Goal: Transaction & Acquisition: Download file/media

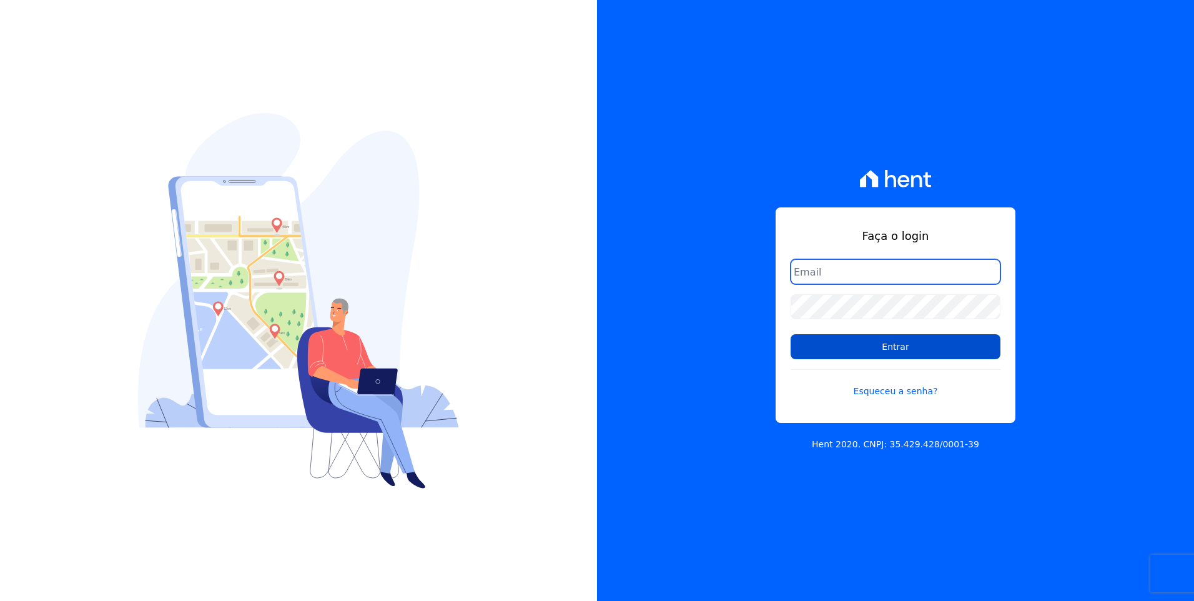
type input "[EMAIL_ADDRESS][DOMAIN_NAME]"
click at [926, 350] on input "Entrar" at bounding box center [896, 346] width 210 height 25
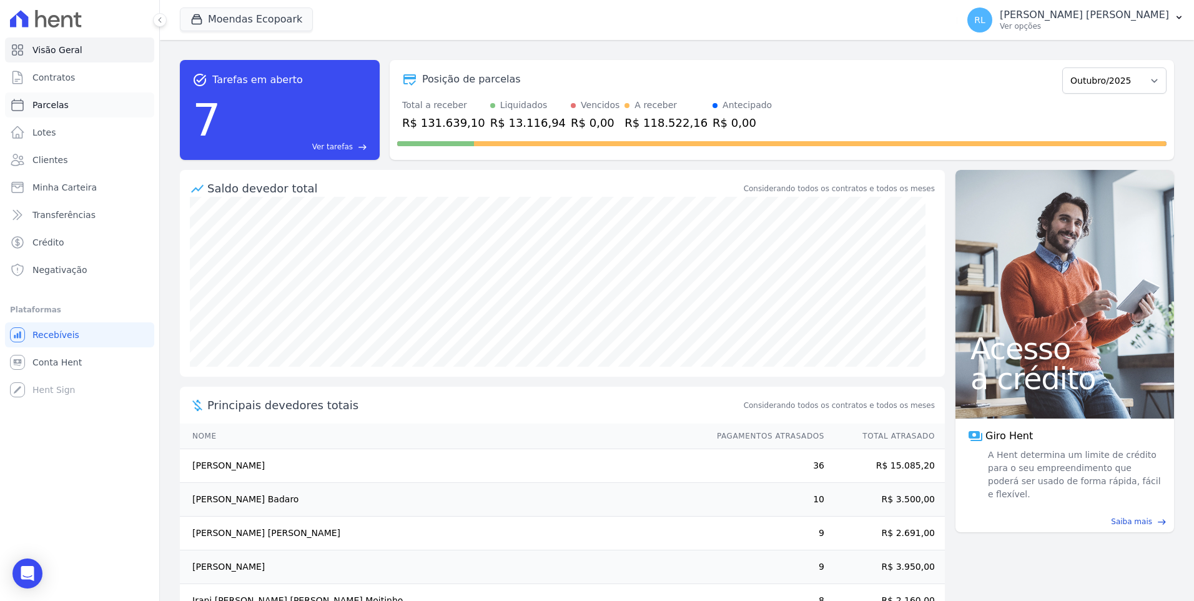
click at [63, 104] on span "Parcelas" at bounding box center [50, 105] width 36 height 12
select select
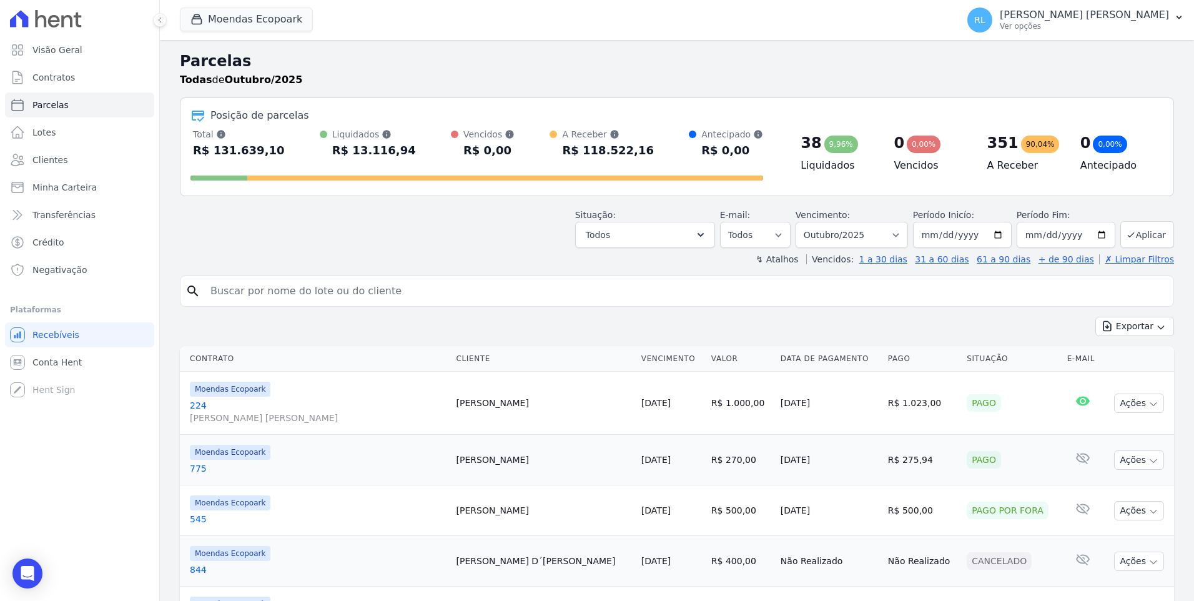
click at [241, 300] on input "search" at bounding box center [686, 291] width 966 height 25
type input "[PERSON_NAME]"
select select
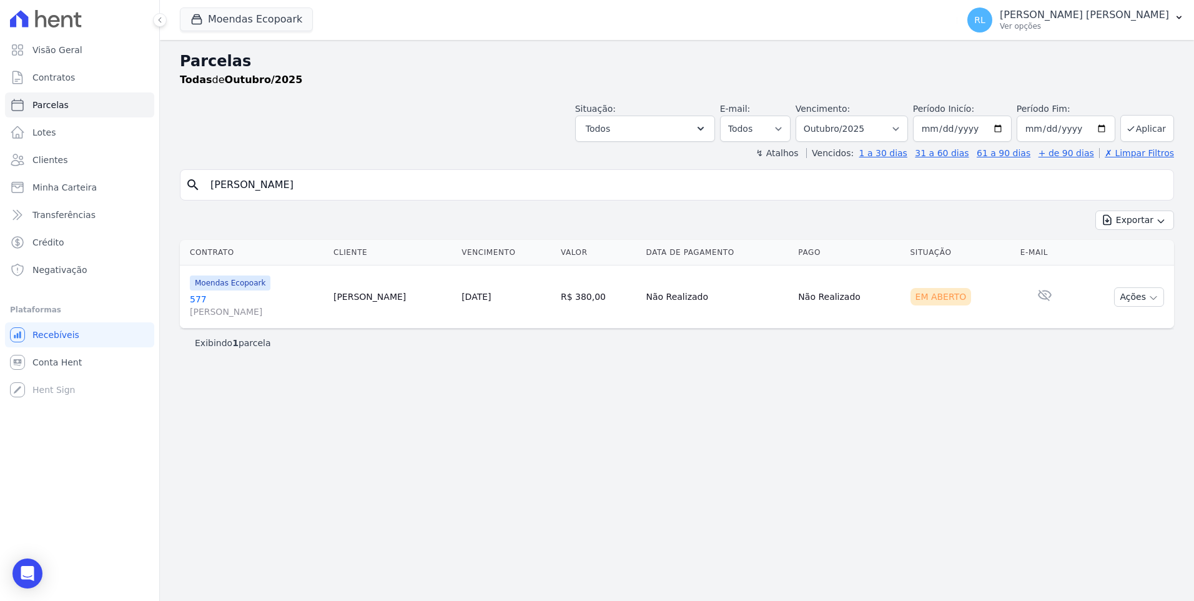
click at [214, 310] on span "[PERSON_NAME]" at bounding box center [257, 311] width 134 height 12
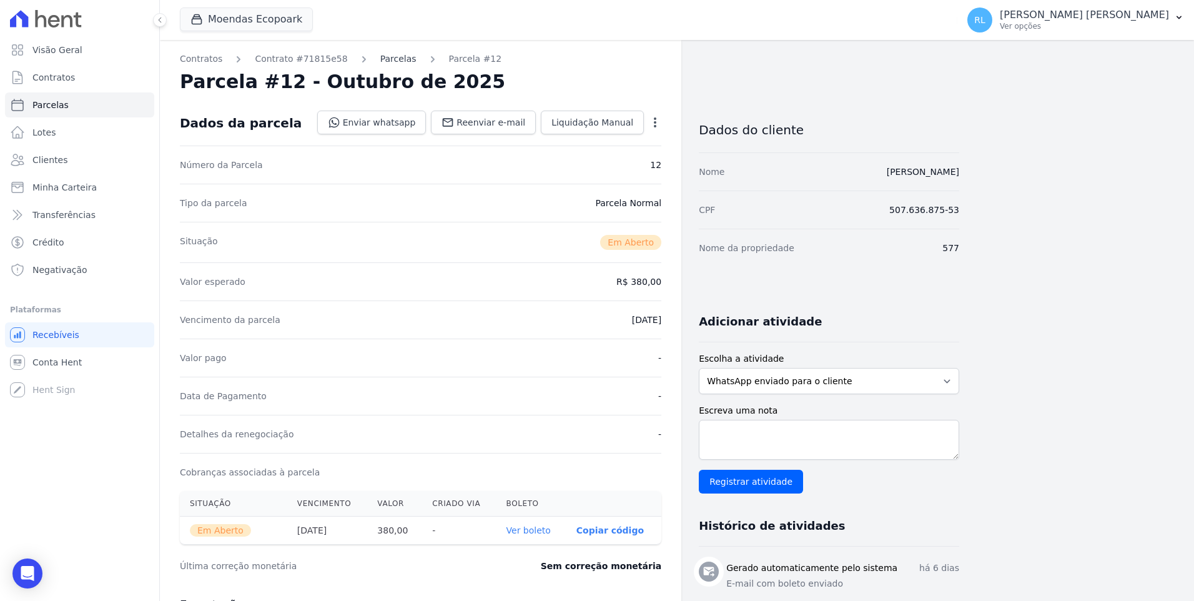
click at [380, 61] on link "Parcelas" at bounding box center [398, 58] width 36 height 13
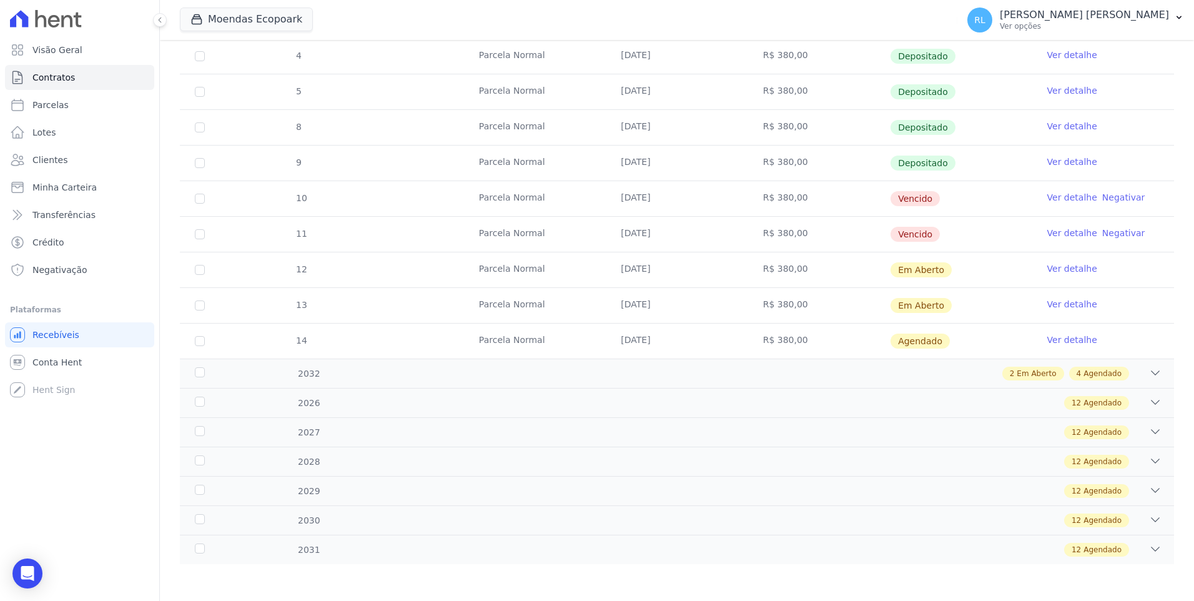
scroll to position [290, 0]
click at [1049, 340] on link "Ver detalhe" at bounding box center [1073, 339] width 50 height 12
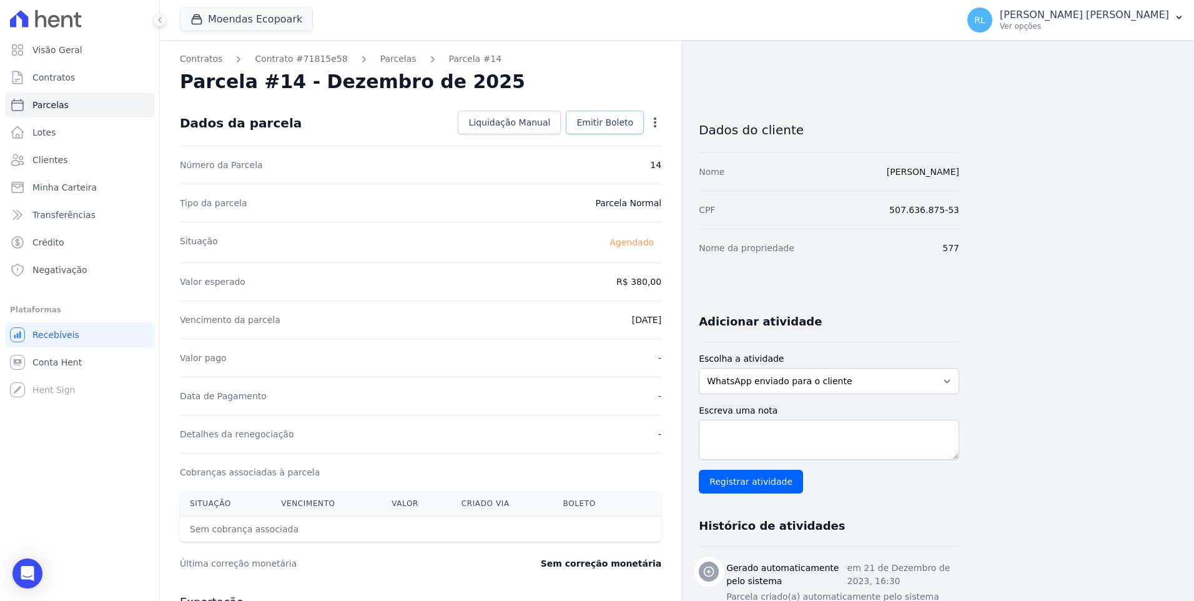
click at [634, 124] on link "Emitir Boleto" at bounding box center [605, 123] width 78 height 24
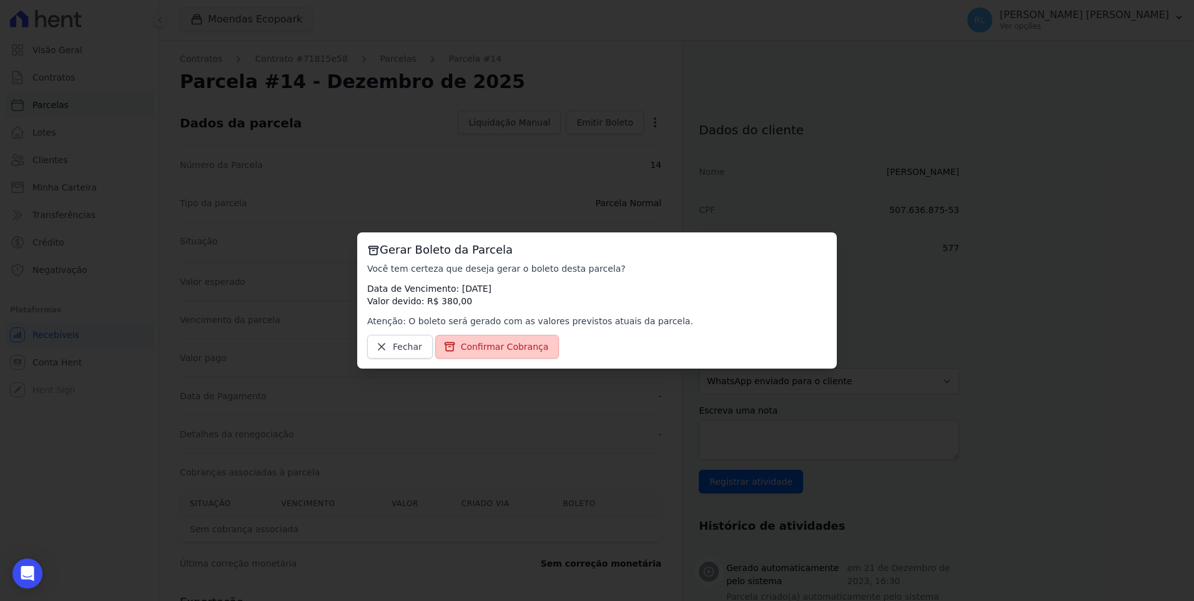
click at [512, 346] on span "Confirmar Cobrança" at bounding box center [505, 346] width 88 height 12
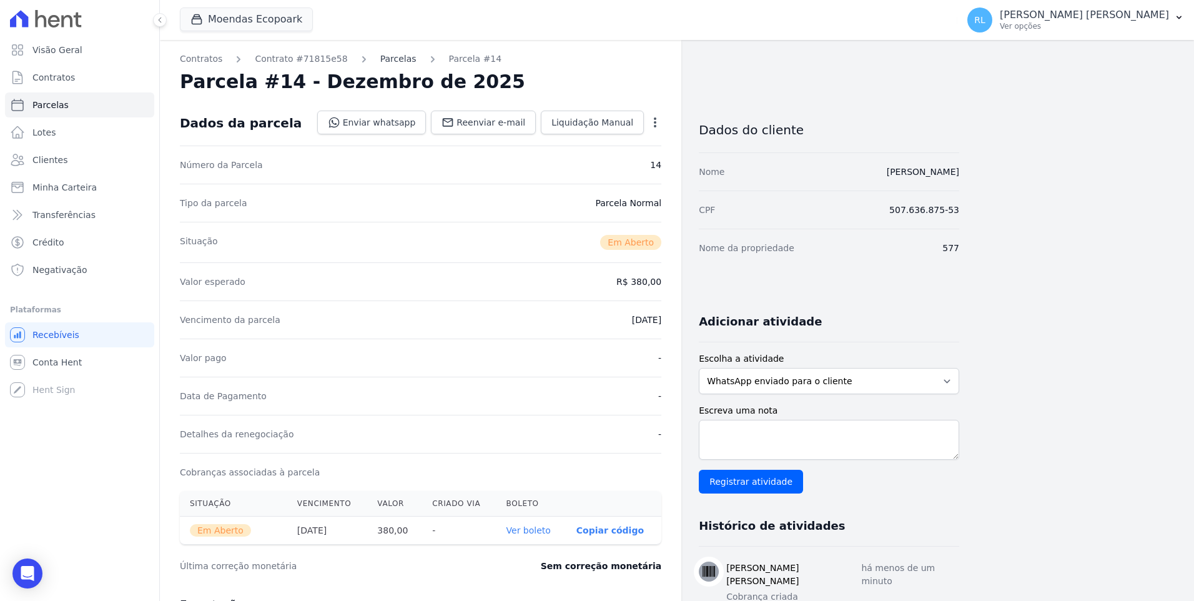
click at [380, 65] on link "Parcelas" at bounding box center [398, 58] width 36 height 13
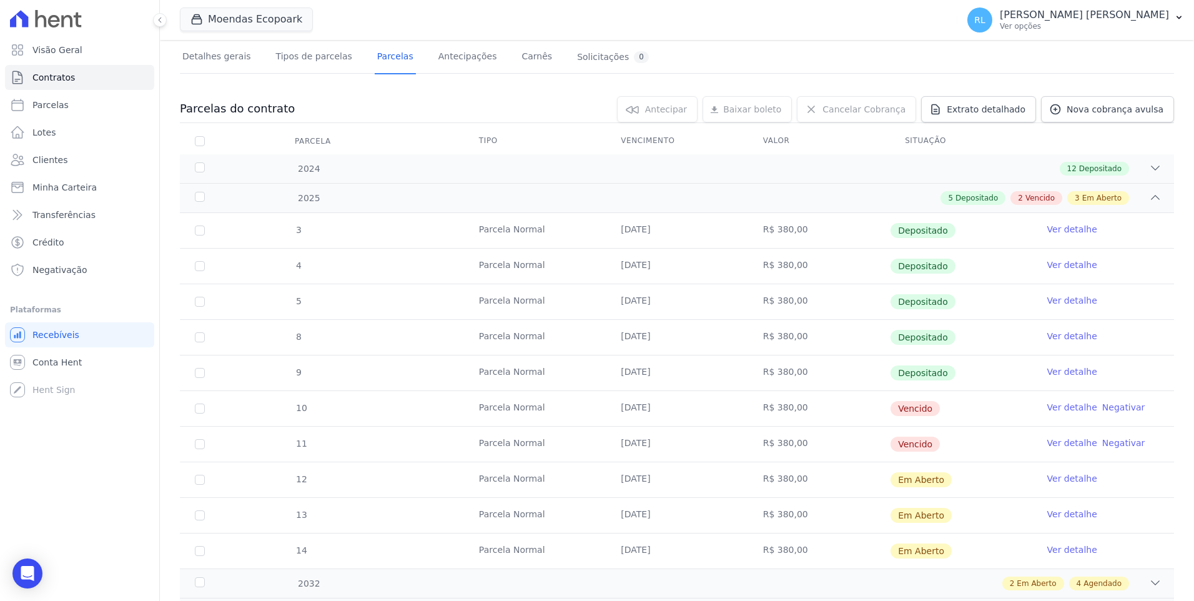
scroll to position [187, 0]
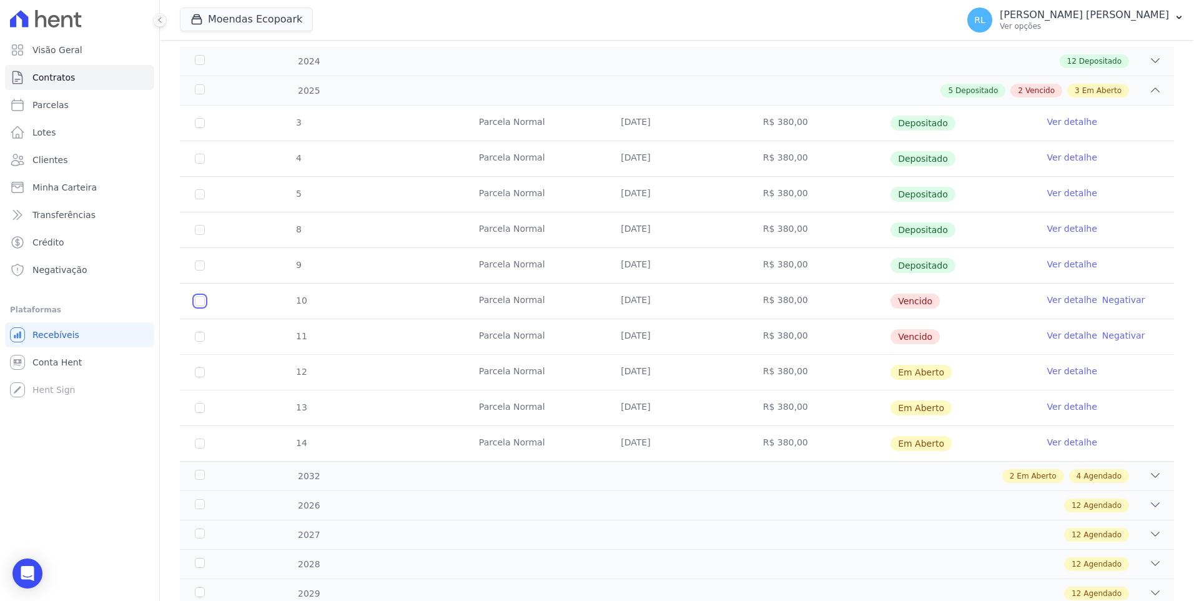
click at [199, 302] on input "checkbox" at bounding box center [200, 301] width 10 height 10
checkbox input "true"
click at [201, 341] on input "checkbox" at bounding box center [200, 337] width 10 height 10
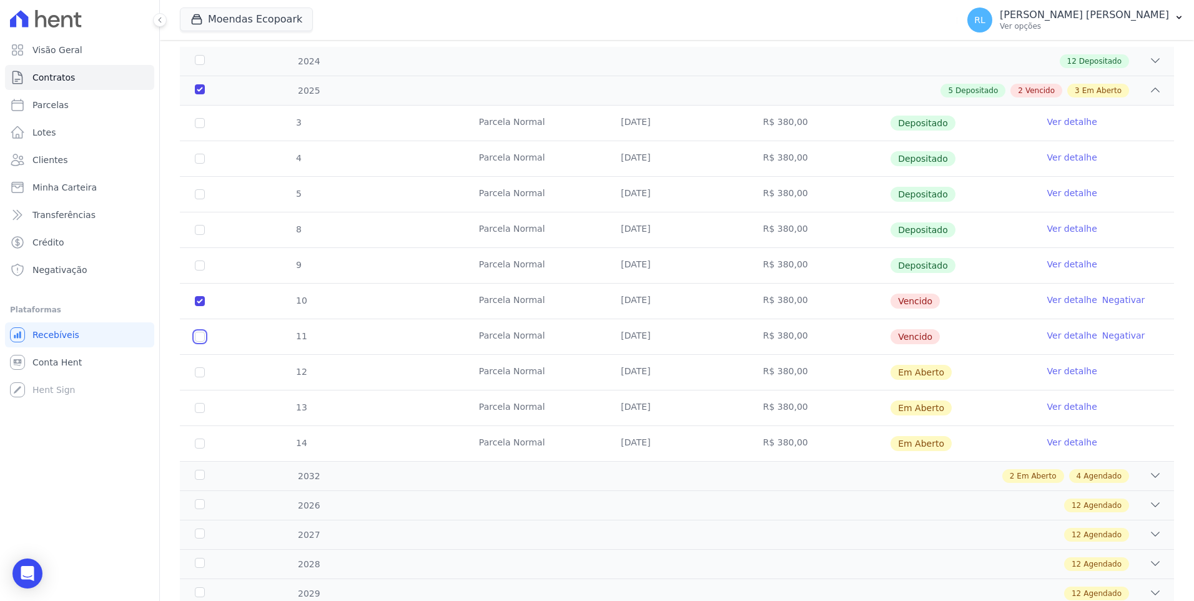
checkbox input "true"
click at [201, 372] on input "checkbox" at bounding box center [200, 372] width 10 height 10
checkbox input "true"
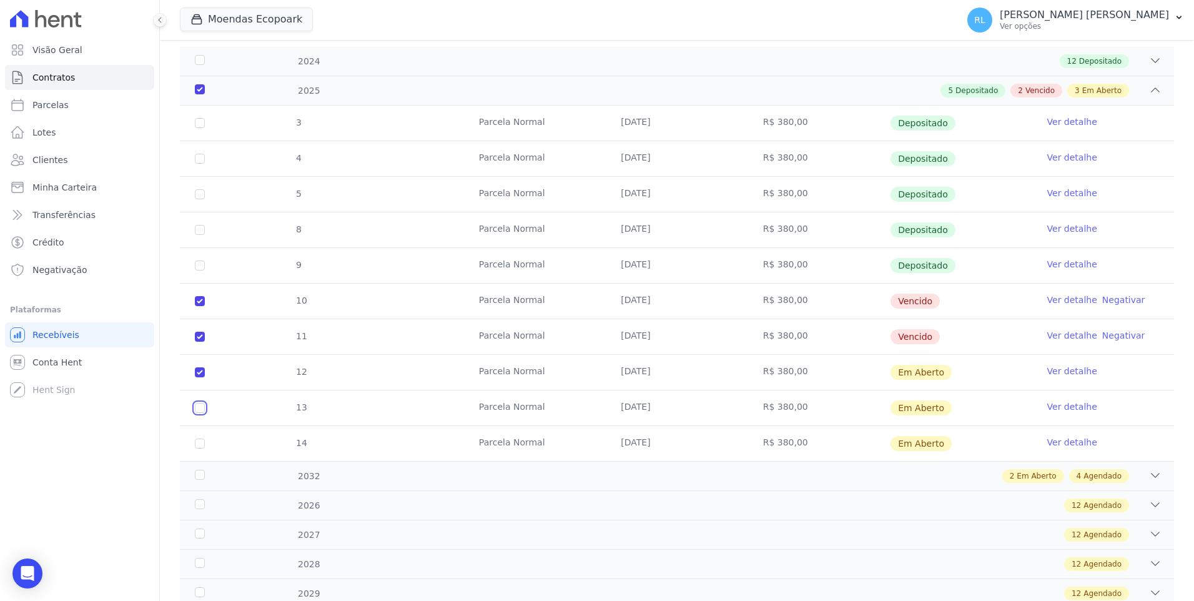
click at [204, 410] on input "checkbox" at bounding box center [200, 408] width 10 height 10
checkbox input "true"
click at [199, 445] on input "checkbox" at bounding box center [200, 443] width 10 height 10
checkbox input "true"
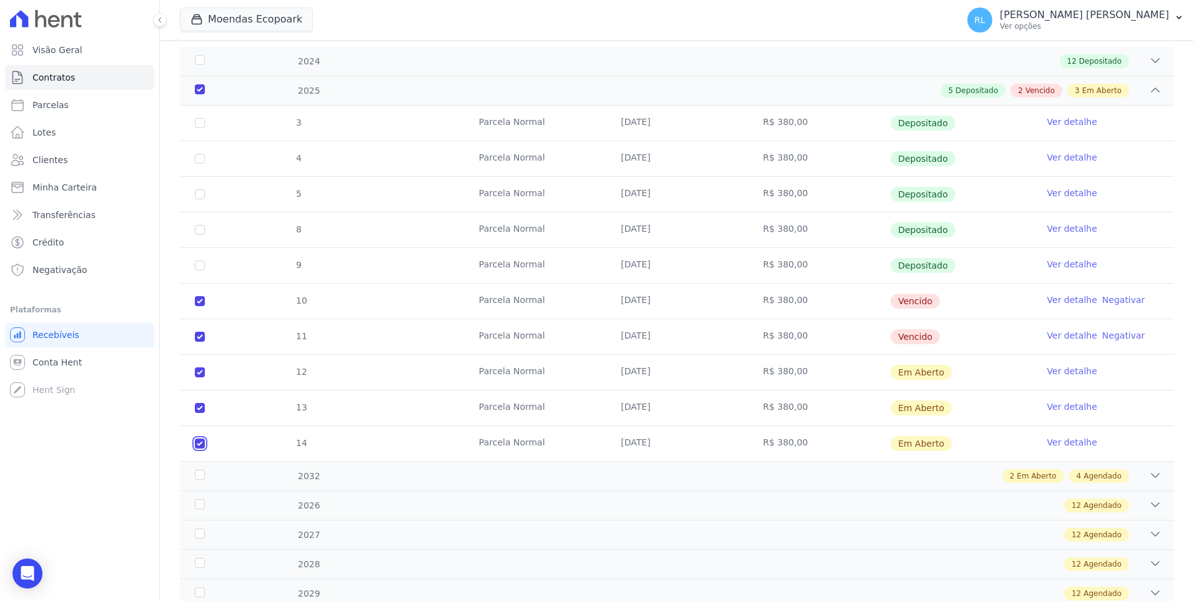
checkbox input "true"
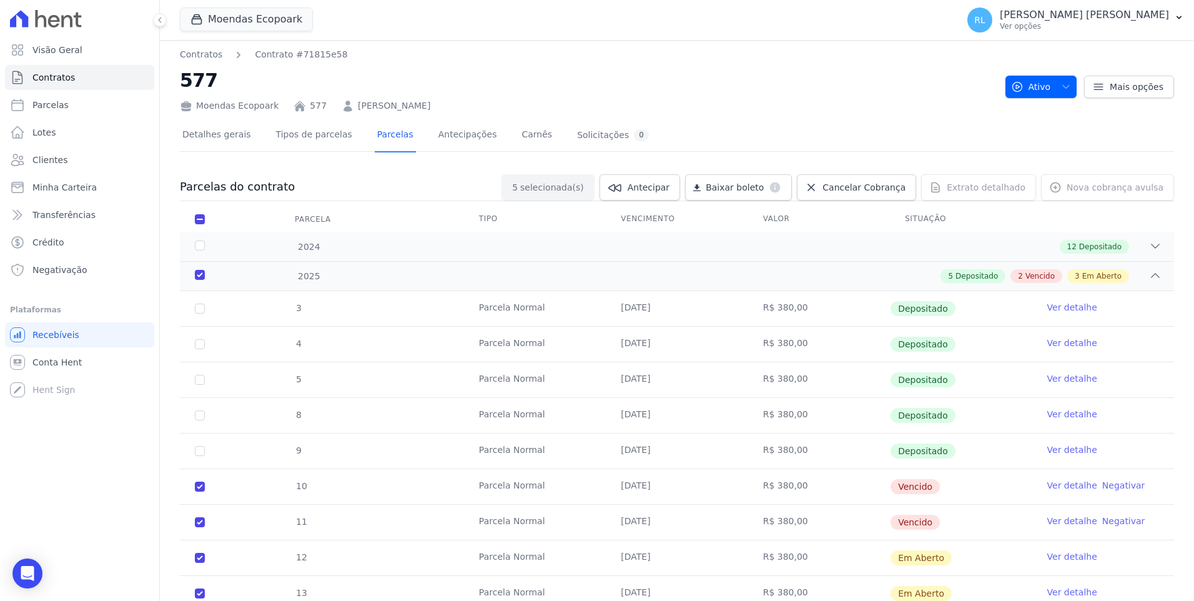
scroll to position [0, 0]
click at [764, 192] on span "Baixar boleto" at bounding box center [735, 189] width 58 height 12
click at [80, 194] on link "Minha Carteira" at bounding box center [79, 187] width 149 height 25
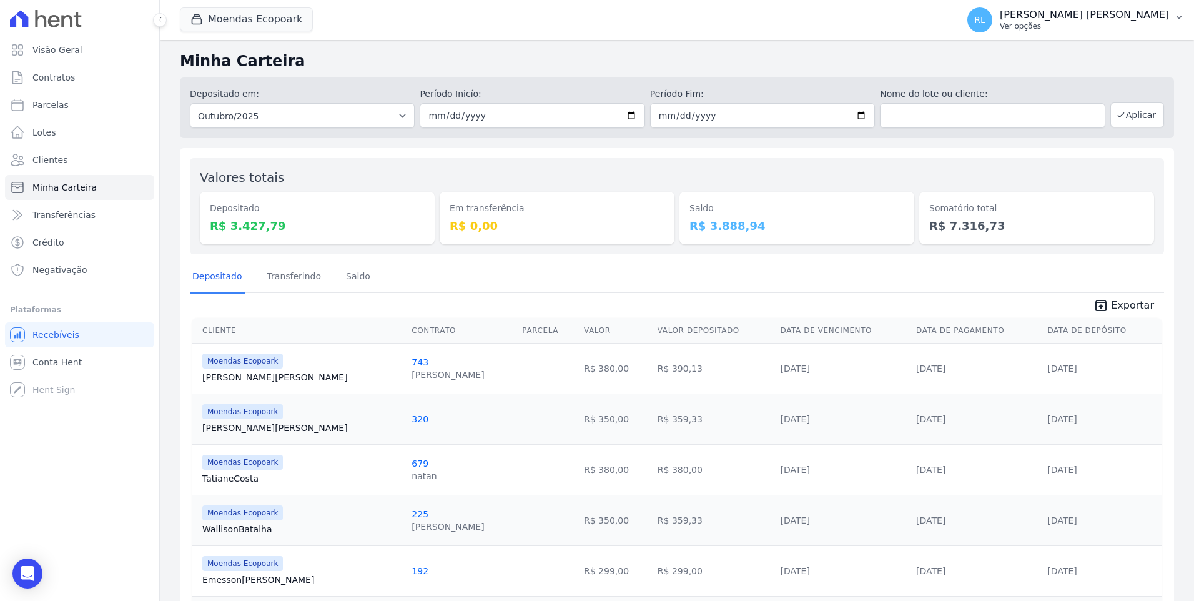
click at [1173, 14] on button "[PERSON_NAME] [PERSON_NAME] Ver opções" at bounding box center [1076, 19] width 237 height 35
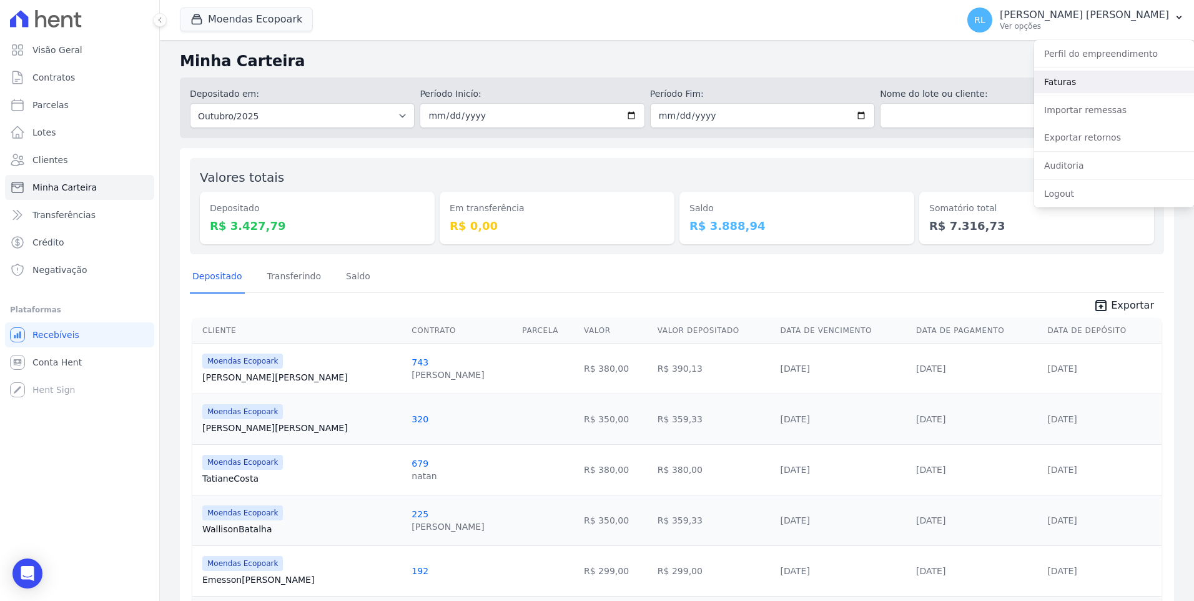
click at [1092, 87] on link "Faturas" at bounding box center [1114, 82] width 160 height 22
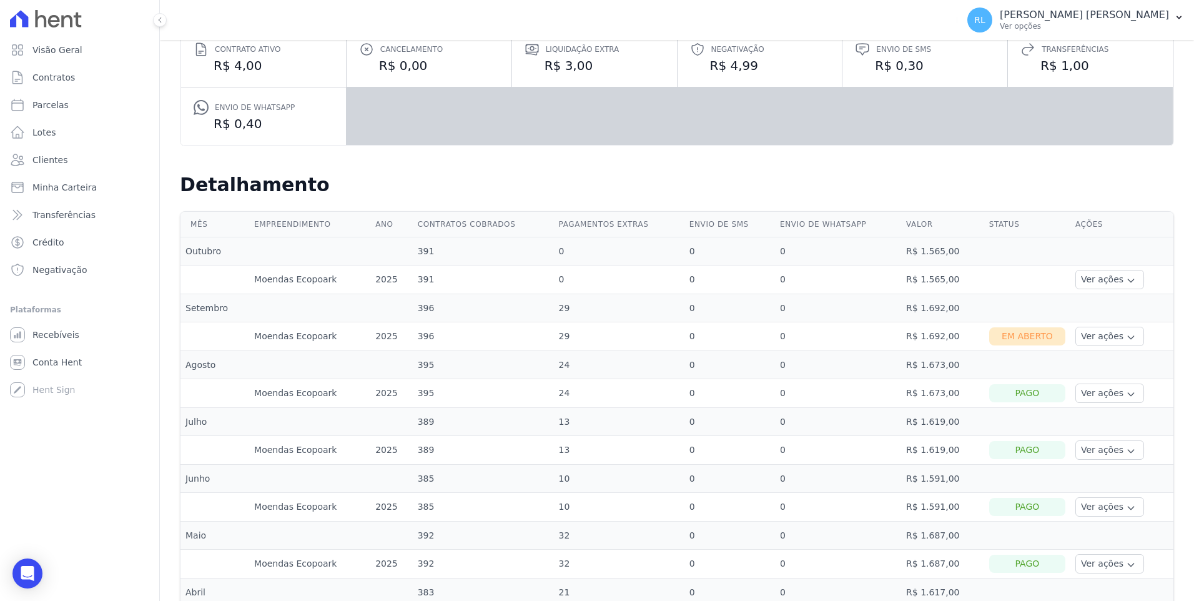
scroll to position [187, 0]
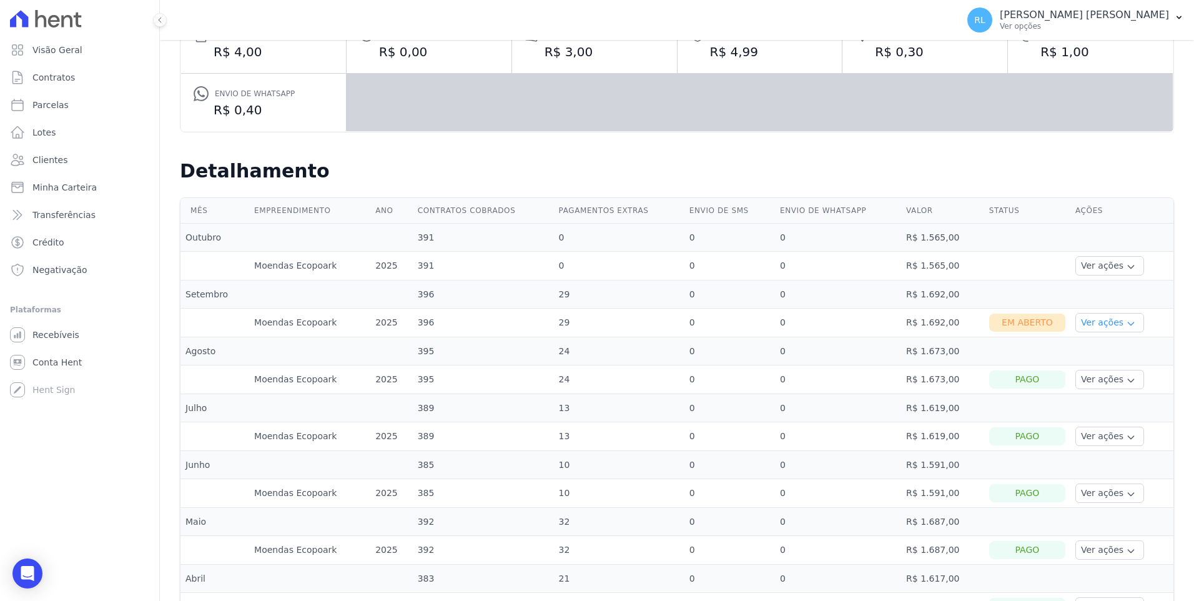
click at [1124, 320] on button "Ver ações" at bounding box center [1110, 322] width 69 height 19
click at [1102, 355] on link "Ver boleto" at bounding box center [1127, 356] width 92 height 13
